Goal: Check status: Check status

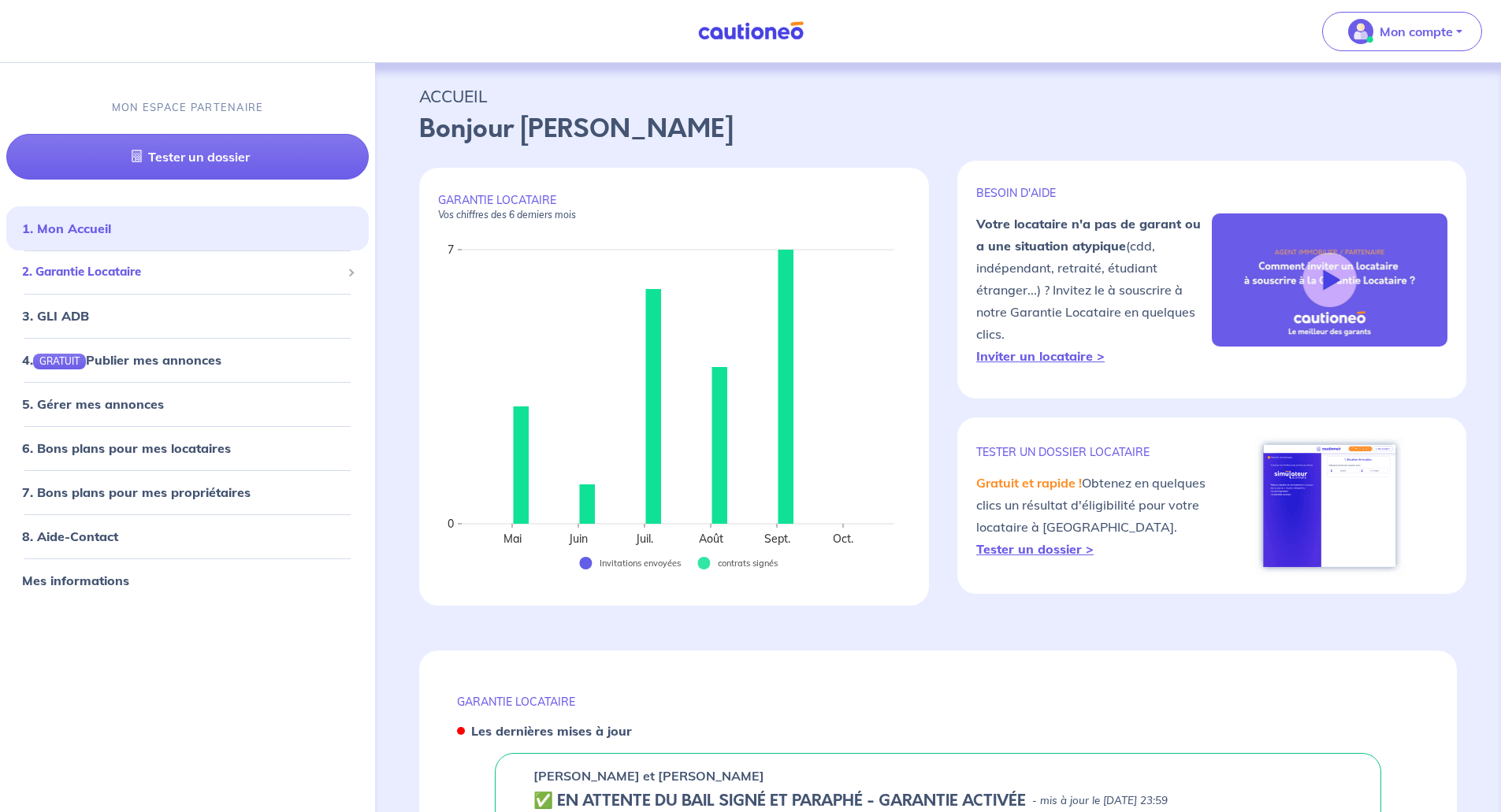
click at [114, 272] on span "2. Garantie Locataire" at bounding box center [181, 272] width 319 height 18
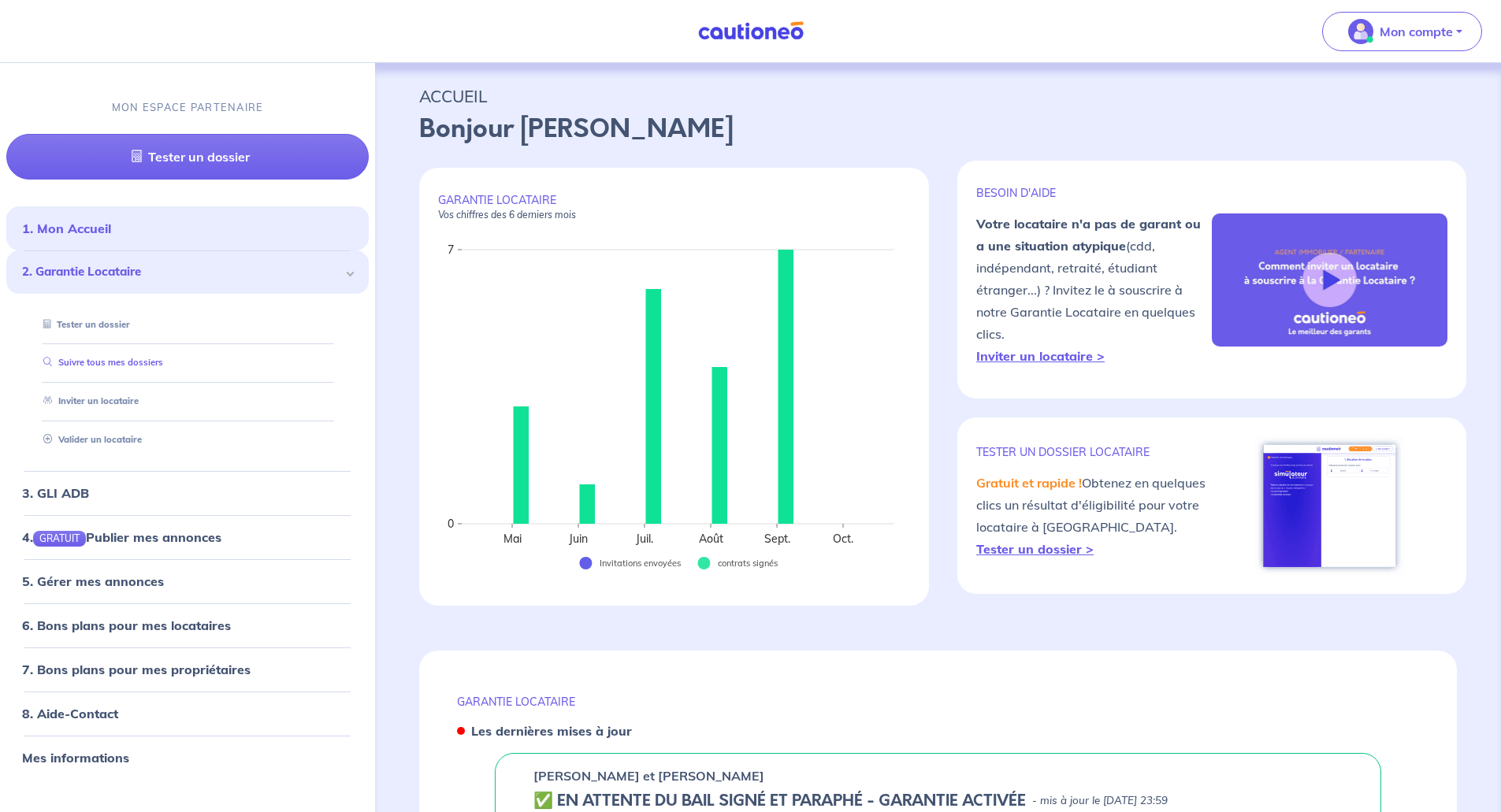
click at [132, 364] on link "Suivre tous mes dossiers" at bounding box center [99, 363] width 126 height 11
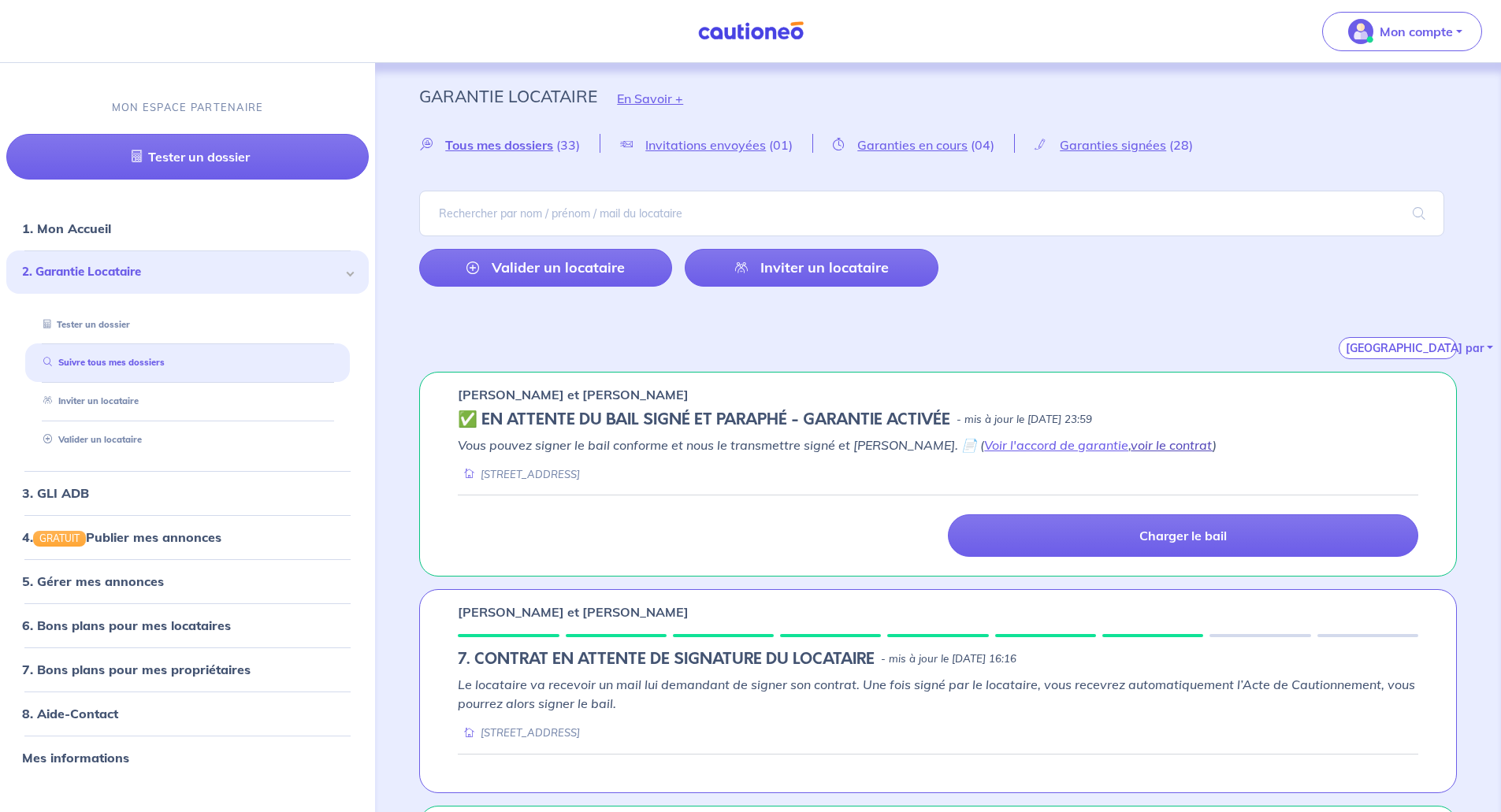
click at [1132, 444] on link "voir le contrat" at bounding box center [1172, 444] width 82 height 16
click at [984, 438] on link "Voir l'accord de garantie" at bounding box center [1056, 444] width 145 height 16
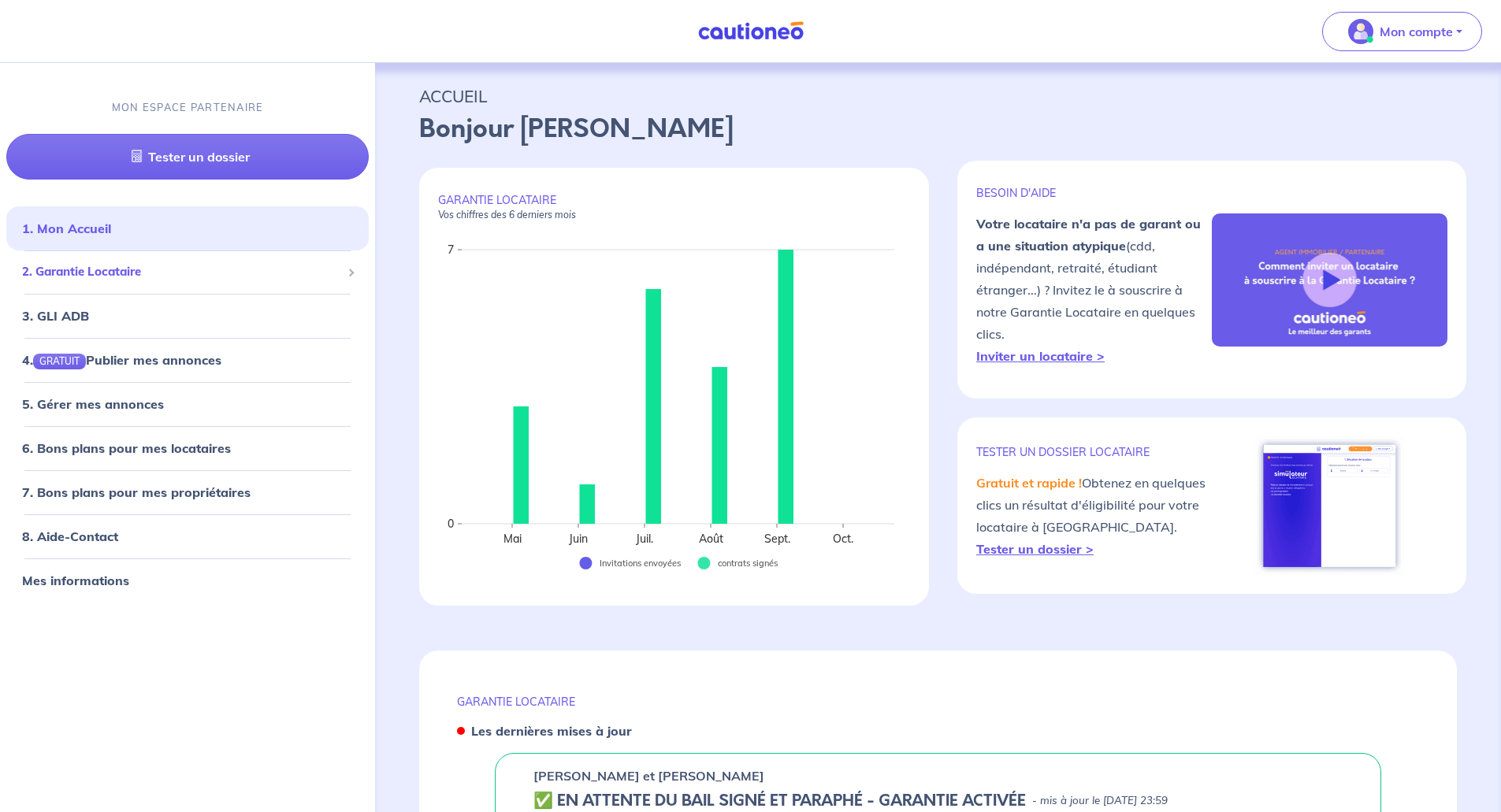
click at [103, 269] on span "2. Garantie Locataire" at bounding box center [181, 272] width 319 height 18
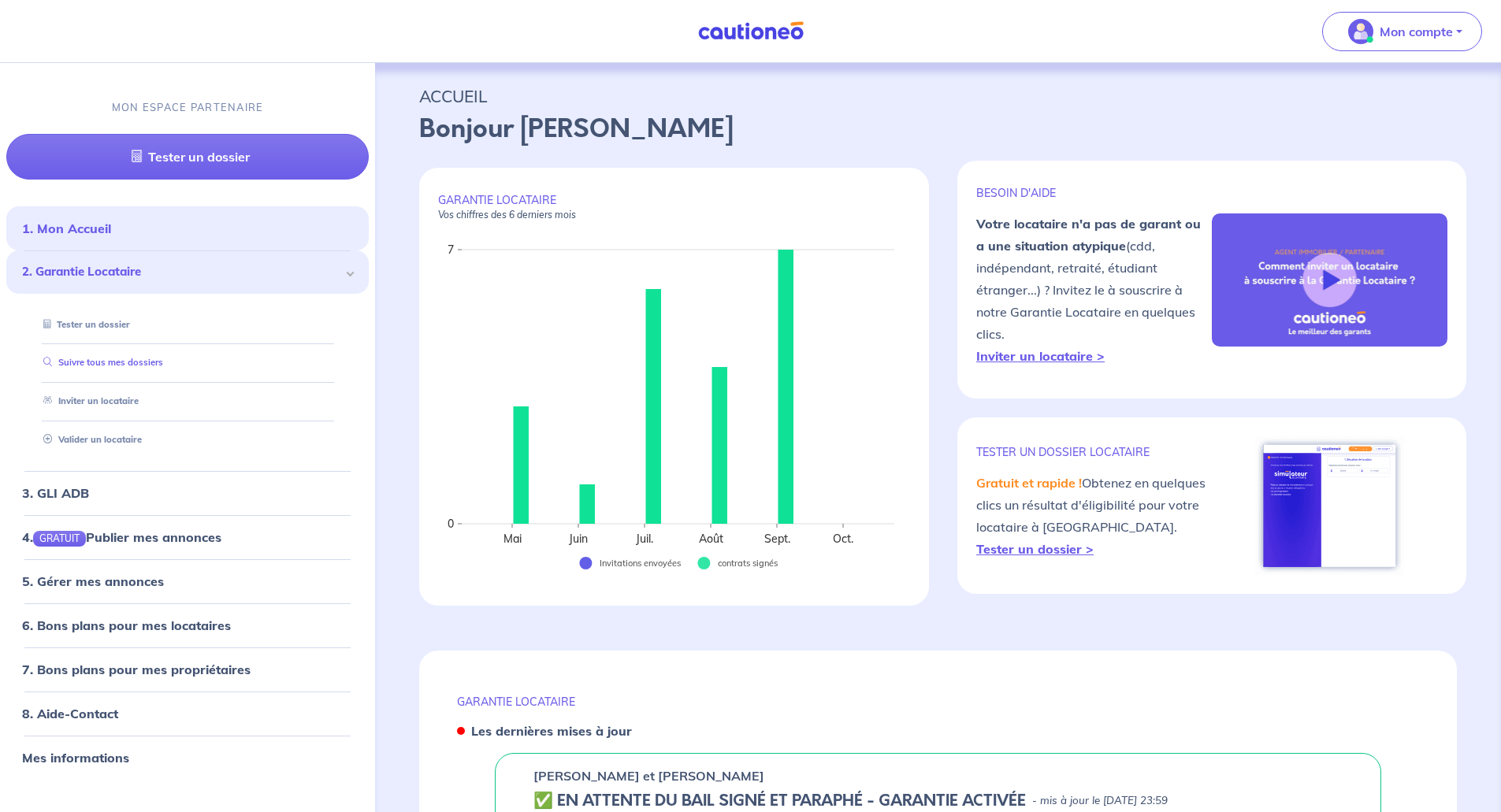
click at [104, 362] on link "Suivre tous mes dossiers" at bounding box center [99, 363] width 126 height 11
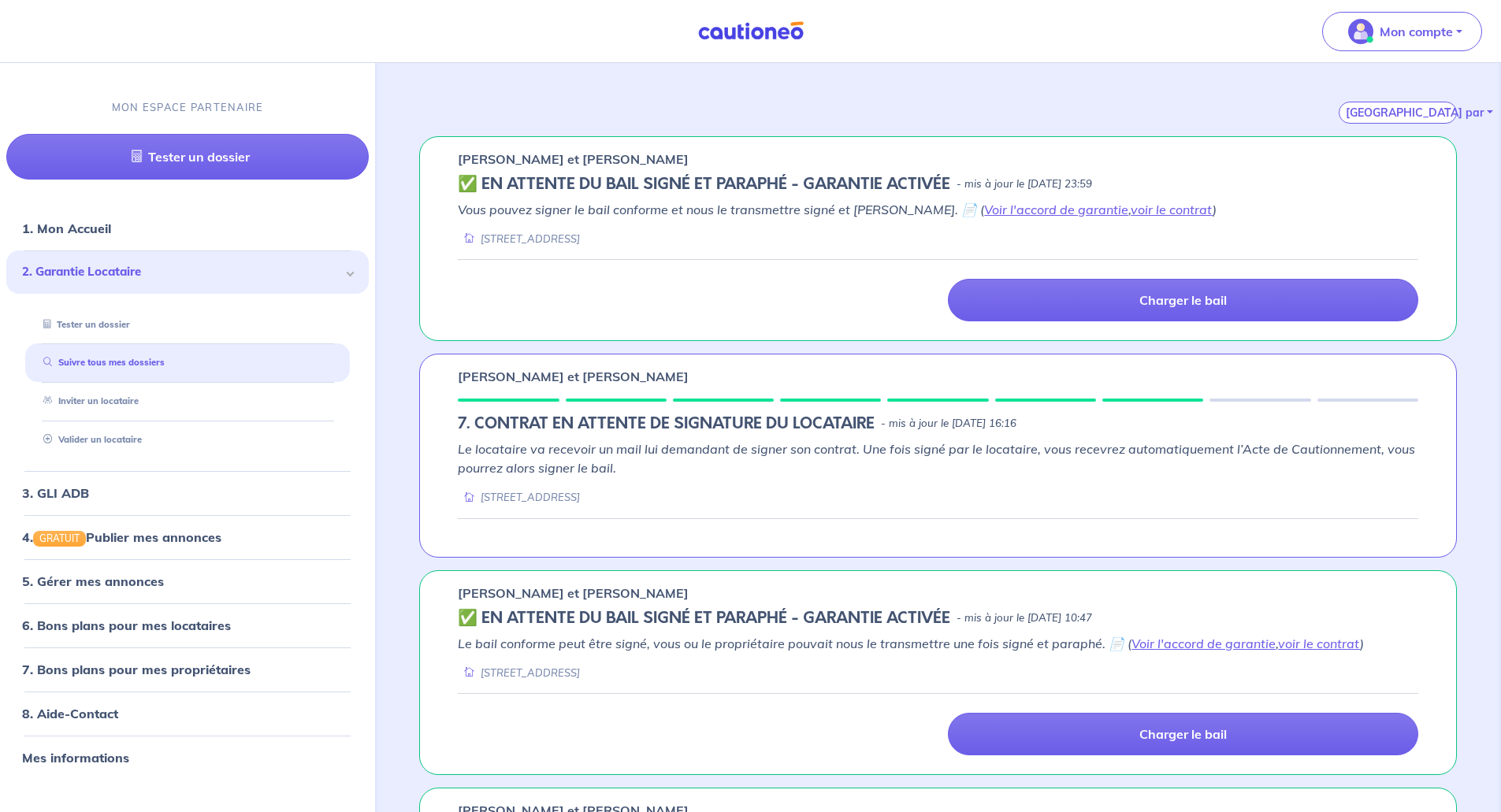
scroll to position [236, 0]
